Goal: Task Accomplishment & Management: Manage account settings

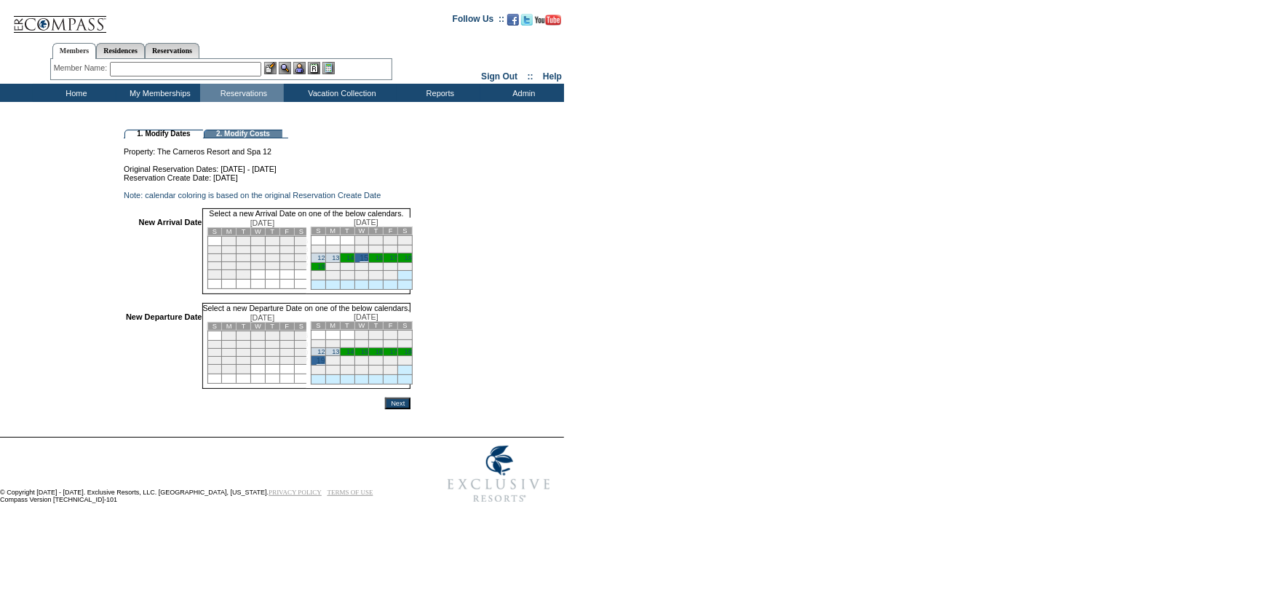
click at [411, 409] on input "Next" at bounding box center [397, 403] width 25 height 12
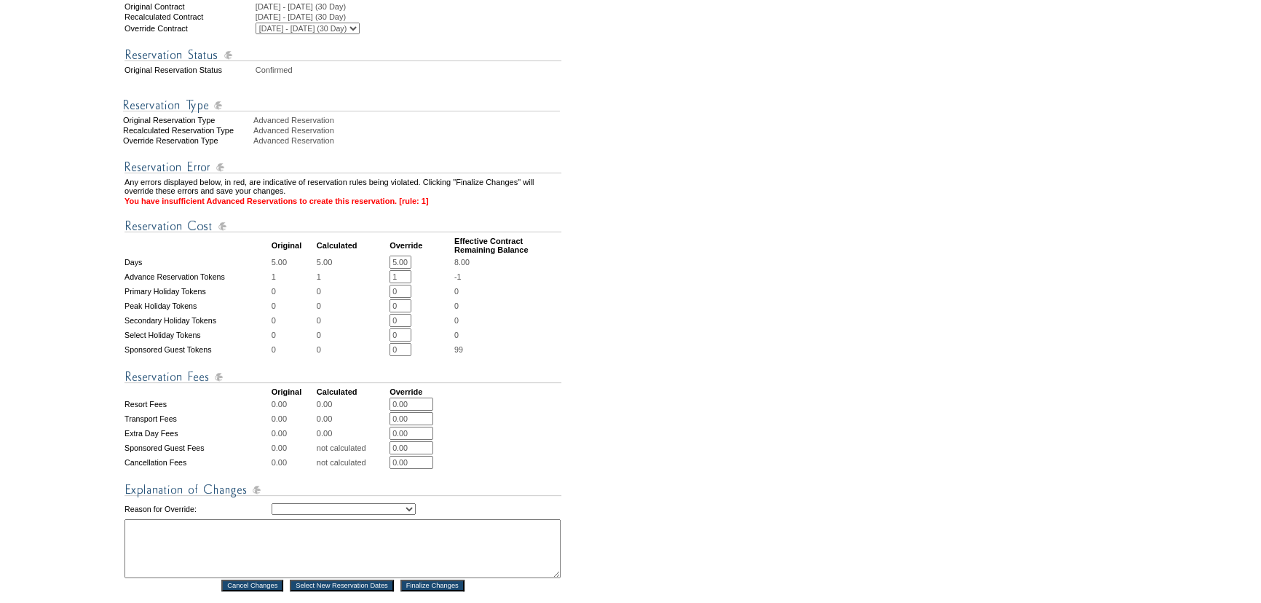
scroll to position [441, 0]
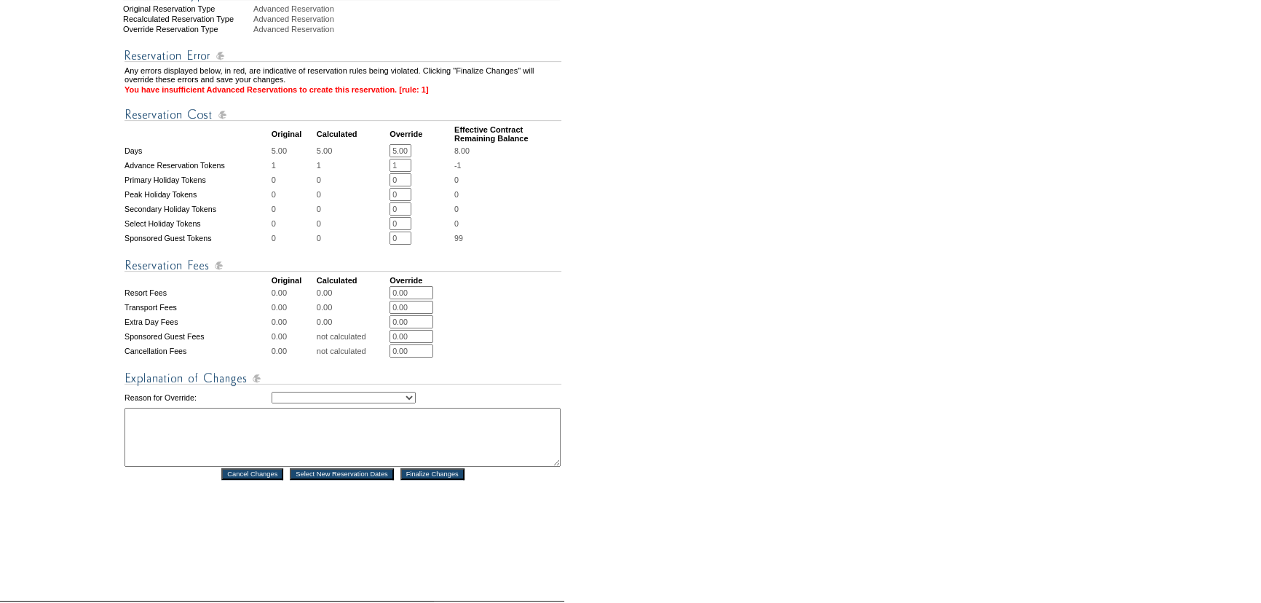
click at [344, 403] on select "Creating Continuous Stay Days Rebooked After Cancellation Editing Occupant Expe…" at bounding box center [344, 398] width 144 height 12
select select "1043"
click at [272, 403] on select "Creating Continuous Stay Days Rebooked After Cancellation Editing Occupant Expe…" at bounding box center [344, 398] width 144 height 12
click at [285, 450] on textarea at bounding box center [342, 437] width 436 height 59
type textarea "mf"
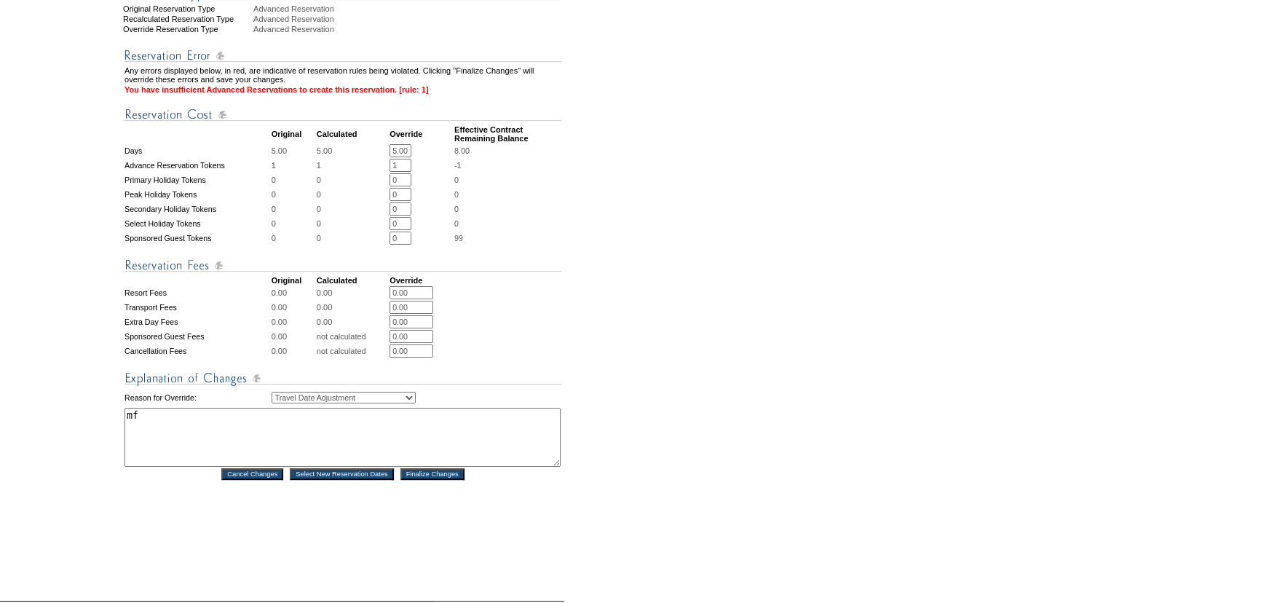
click at [451, 480] on input "Finalize Changes" at bounding box center [432, 474] width 64 height 12
click at [453, 480] on input "Finalize Changes" at bounding box center [432, 474] width 64 height 12
